Goal: Download file/media

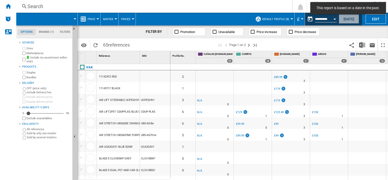
click at [349, 21] on button "[DATE]" at bounding box center [349, 18] width 20 height 9
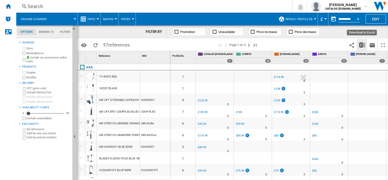
click at [364, 45] on img "Download in Excel" at bounding box center [362, 45] width 6 height 6
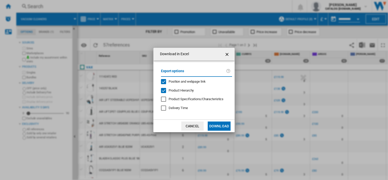
click at [227, 55] on ng-md-icon "getI18NText('BUTTONS.CLOSE_DIALOG')" at bounding box center [228, 54] width 6 height 6
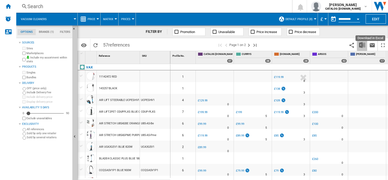
click at [362, 45] on img "Download in Excel" at bounding box center [362, 45] width 6 height 6
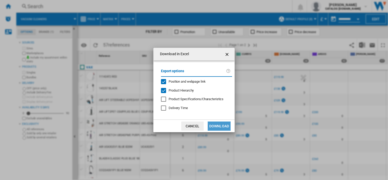
click at [218, 127] on button "Download" at bounding box center [219, 125] width 23 height 9
